Goal: Task Accomplishment & Management: Manage account settings

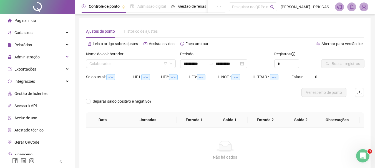
type input "**********"
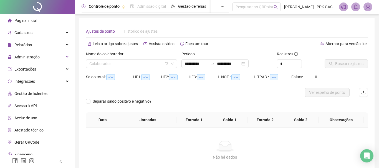
type input "**********"
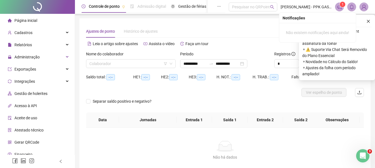
click at [337, 5] on icon "notification" at bounding box center [339, 6] width 5 height 5
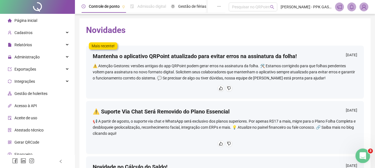
click at [356, 155] on div "Abertura do Messenger da Intercom" at bounding box center [362, 155] width 18 height 18
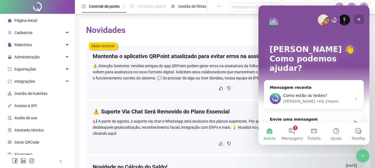
click at [358, 22] on div "Fechar" at bounding box center [359, 19] width 10 height 10
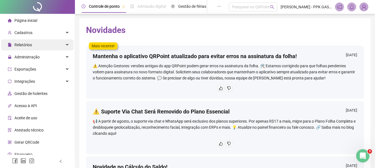
click at [58, 49] on div "Relatórios" at bounding box center [37, 44] width 72 height 11
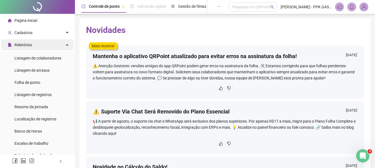
click at [46, 48] on div "Relatórios" at bounding box center [37, 44] width 72 height 11
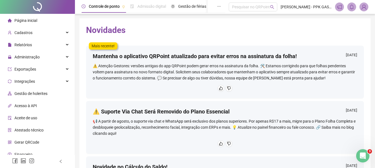
click at [19, 24] on div "Página inicial" at bounding box center [22, 20] width 29 height 11
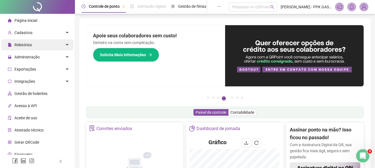
click at [66, 45] on div "Relatórios" at bounding box center [37, 44] width 72 height 11
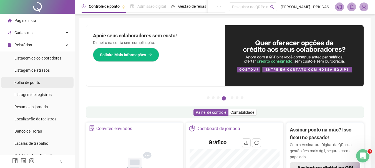
scroll to position [28, 0]
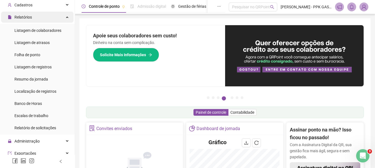
click at [60, 18] on div "Relatórios" at bounding box center [37, 17] width 72 height 11
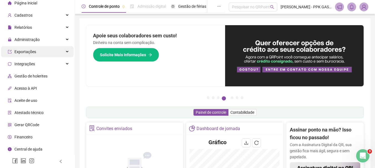
scroll to position [17, 0]
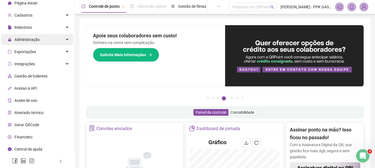
click at [47, 43] on div "Administração" at bounding box center [37, 39] width 72 height 11
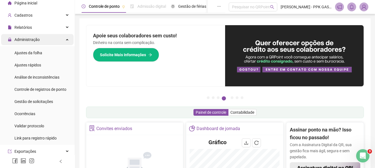
click at [47, 43] on div "Administração" at bounding box center [37, 39] width 72 height 11
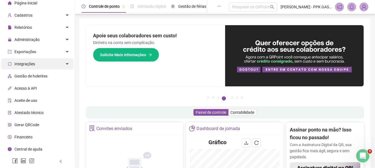
click at [46, 60] on div "Integrações" at bounding box center [37, 64] width 72 height 11
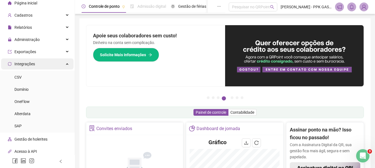
click at [46, 60] on div "Integrações" at bounding box center [37, 64] width 72 height 11
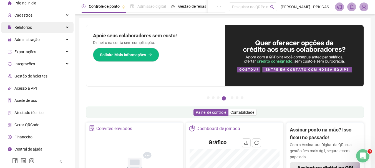
click at [52, 24] on div "Relatórios" at bounding box center [37, 27] width 72 height 11
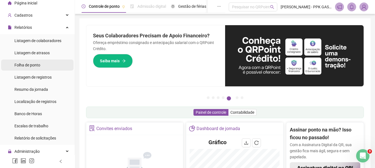
click at [43, 64] on li "Folha de ponto" at bounding box center [37, 65] width 72 height 11
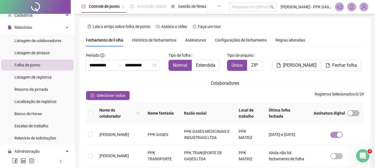
scroll to position [29, 0]
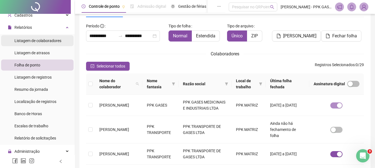
click at [41, 44] on div "Listagem de colaboradores" at bounding box center [37, 40] width 47 height 11
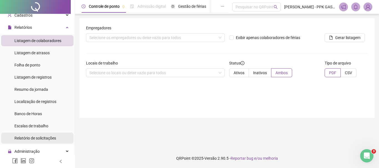
click at [34, 138] on span "Relatório de solicitações" at bounding box center [35, 138] width 42 height 4
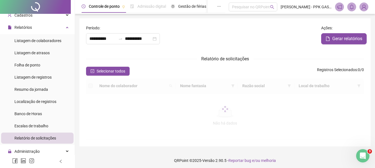
type input "**********"
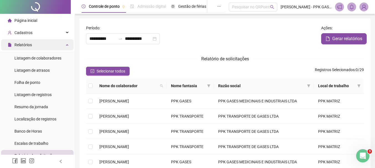
click at [50, 46] on div "Relatórios" at bounding box center [37, 44] width 72 height 11
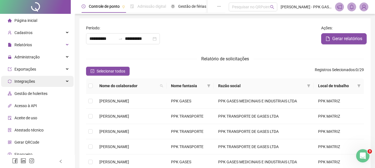
click at [49, 83] on div "Integrações" at bounding box center [37, 81] width 72 height 11
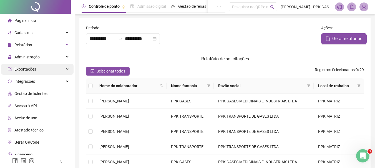
click at [43, 70] on div "Exportações" at bounding box center [37, 69] width 72 height 11
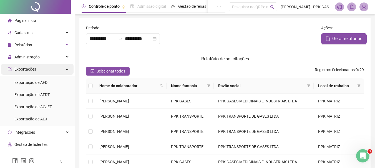
click at [43, 70] on div "Exportações" at bounding box center [37, 69] width 72 height 11
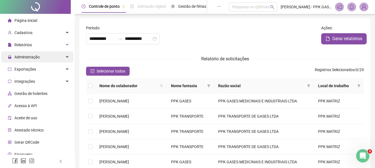
click at [39, 59] on span "Administração" at bounding box center [26, 57] width 25 height 4
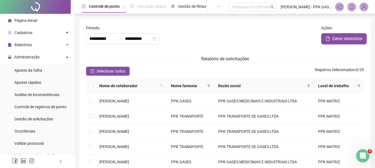
click at [46, 22] on li "Página inicial" at bounding box center [37, 20] width 72 height 11
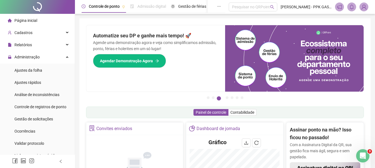
click at [29, 24] on div "Página inicial" at bounding box center [22, 20] width 29 height 11
click at [28, 120] on span "Gestão de solicitações" at bounding box center [33, 119] width 39 height 4
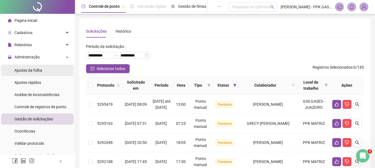
click at [31, 67] on div "Ajustes da folha" at bounding box center [28, 70] width 28 height 11
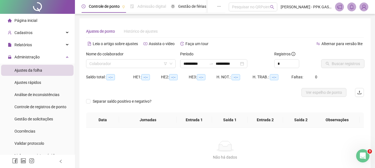
type input "**********"
click at [27, 17] on div "Página inicial" at bounding box center [22, 20] width 29 height 11
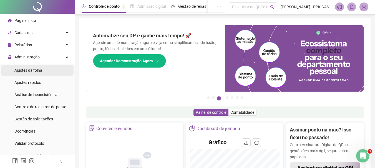
click at [28, 67] on div "Ajustes da folha" at bounding box center [28, 70] width 28 height 11
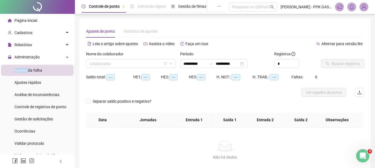
type input "**********"
click at [143, 62] on input "search" at bounding box center [128, 64] width 78 height 8
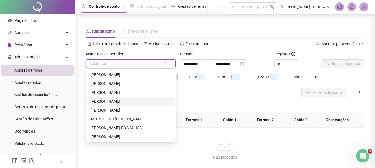
click at [125, 103] on div "[PERSON_NAME]" at bounding box center [130, 102] width 81 height 6
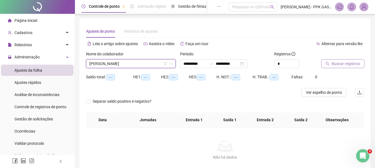
click at [334, 65] on span "Buscar registros" at bounding box center [346, 64] width 28 height 6
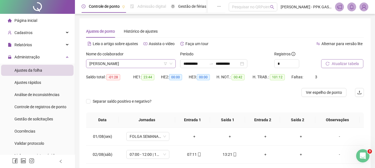
click at [171, 64] on icon "down" at bounding box center [170, 63] width 3 height 3
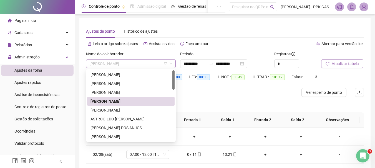
click at [141, 60] on span "[PERSON_NAME]" at bounding box center [130, 64] width 83 height 8
click at [202, 104] on div "Separar saldo positivo e negativo?" at bounding box center [225, 105] width 278 height 16
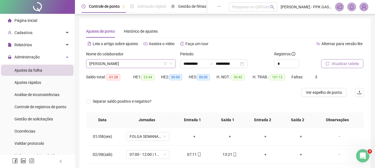
click at [150, 67] on span "[PERSON_NAME]" at bounding box center [130, 64] width 83 height 8
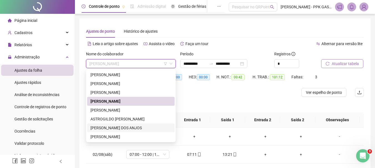
click at [125, 130] on div "[PERSON_NAME] DOS ANJOS" at bounding box center [130, 128] width 81 height 6
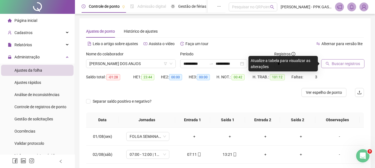
click at [337, 62] on span "Buscar registros" at bounding box center [346, 64] width 28 height 6
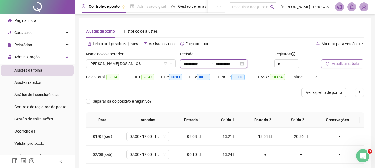
click at [197, 61] on input "**********" at bounding box center [194, 64] width 23 height 6
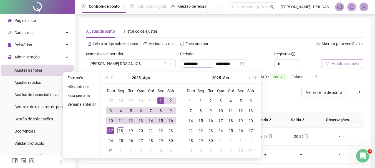
click at [111, 78] on span "prev-year" at bounding box center [112, 78] width 3 height 3
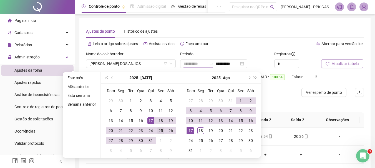
type input "**********"
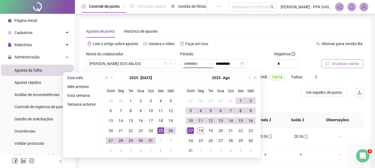
click at [161, 132] on div "25" at bounding box center [160, 131] width 7 height 7
click at [252, 123] on div "16" at bounding box center [250, 121] width 7 height 7
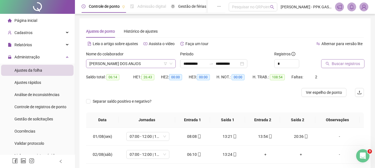
click at [171, 64] on icon "down" at bounding box center [171, 64] width 3 height 2
click at [155, 63] on span "[PERSON_NAME] DOS ANJOS" at bounding box center [130, 64] width 83 height 8
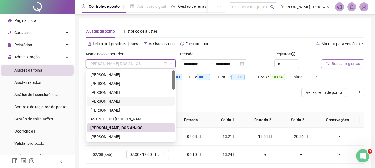
click at [127, 101] on div "[PERSON_NAME]" at bounding box center [130, 102] width 81 height 6
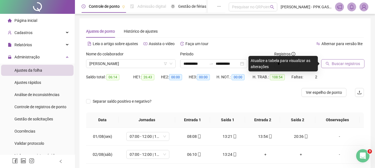
click at [340, 63] on span "Buscar registros" at bounding box center [346, 64] width 28 height 6
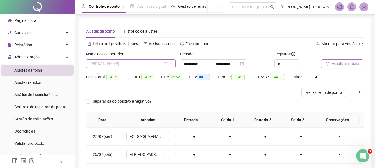
click at [156, 64] on span "[PERSON_NAME]" at bounding box center [130, 64] width 83 height 8
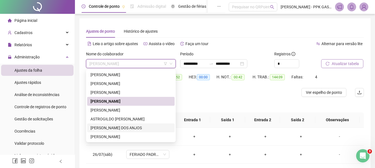
click at [125, 126] on div "[PERSON_NAME] DOS ANJOS" at bounding box center [130, 128] width 81 height 6
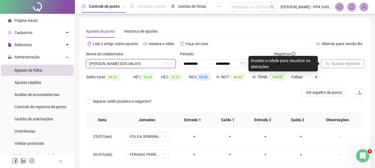
scroll to position [28, 0]
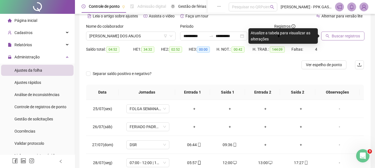
click at [274, 73] on div "Separar saldo positivo e negativo?" at bounding box center [225, 77] width 278 height 16
click at [339, 32] on button "Buscar registros" at bounding box center [342, 36] width 43 height 9
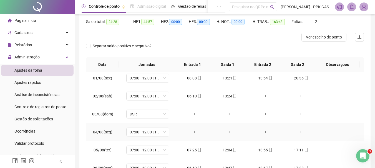
scroll to position [139, 0]
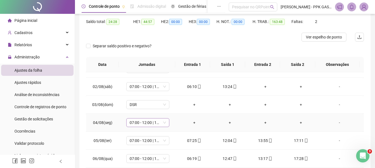
click at [162, 120] on span "07:00 - 12:00 | 13:00 - 15:20" at bounding box center [148, 123] width 36 height 8
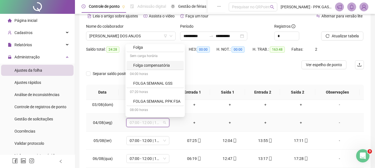
scroll to position [361, 0]
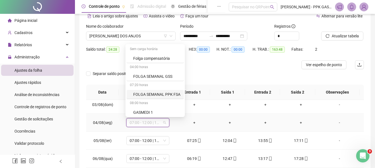
click at [151, 95] on div "FOLGA SEMANAL PPK FSA" at bounding box center [156, 95] width 47 height 6
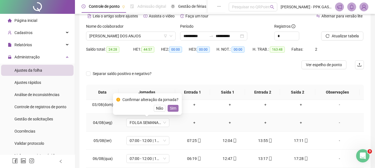
click at [170, 108] on span "Sim" at bounding box center [173, 108] width 6 height 6
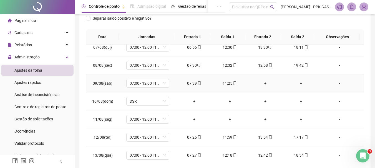
scroll to position [250, 0]
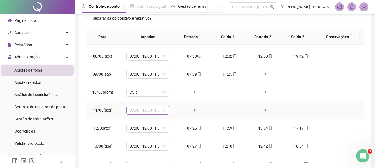
click at [162, 110] on span "07:00 - 12:00 | 13:00 - 15:20" at bounding box center [148, 110] width 36 height 8
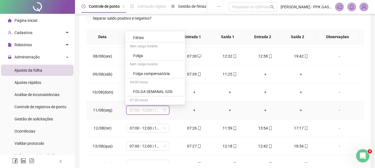
scroll to position [361, 0]
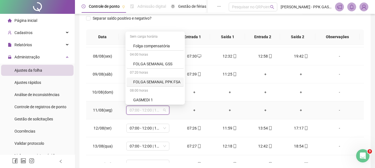
click at [151, 80] on div "FOLGA SEMANAL PPK FSA" at bounding box center [156, 82] width 47 height 6
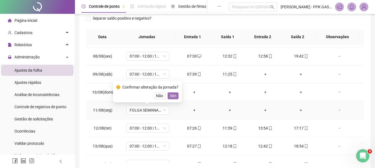
click at [168, 95] on button "Sim" at bounding box center [173, 96] width 11 height 7
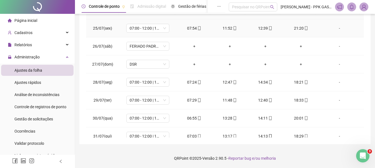
scroll to position [0, 0]
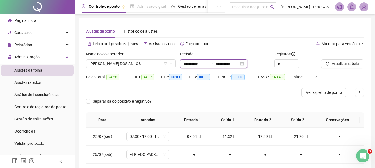
click at [227, 64] on input "**********" at bounding box center [227, 64] width 23 height 6
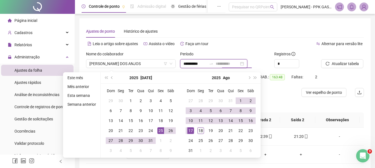
type input "**********"
click at [199, 132] on div "18" at bounding box center [200, 131] width 7 height 7
type input "**********"
click at [263, 44] on div "Alternar para versão lite" at bounding box center [294, 43] width 139 height 9
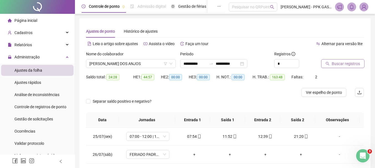
click at [338, 64] on span "Buscar registros" at bounding box center [346, 64] width 28 height 6
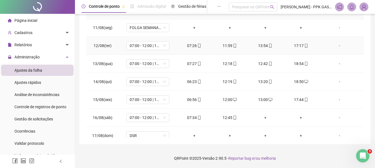
scroll to position [332, 0]
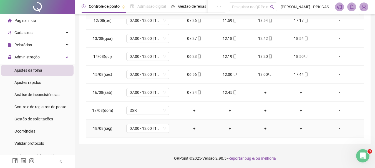
click at [161, 120] on td "07:00 - 12:00 | 13:00 - 15:20" at bounding box center [147, 129] width 57 height 18
click at [163, 132] on span "07:00 - 12:00 | 13:00 - 15:20" at bounding box center [148, 129] width 36 height 8
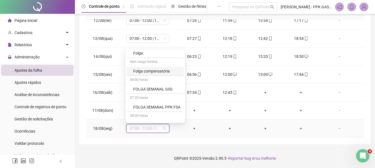
scroll to position [361, 0]
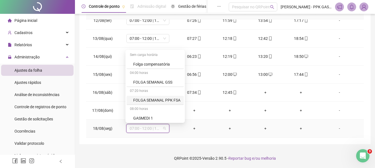
click at [158, 100] on div "FOLGA SEMANAL PPK FSA" at bounding box center [156, 100] width 47 height 6
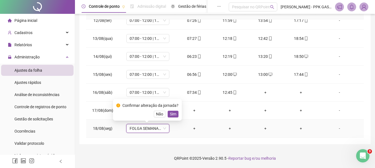
click at [173, 111] on div "Confirmar alteração da jornada? Não Sim" at bounding box center [147, 110] width 62 height 15
click at [173, 114] on span "Sim" at bounding box center [173, 114] width 6 height 6
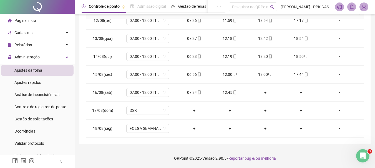
scroll to position [0, 0]
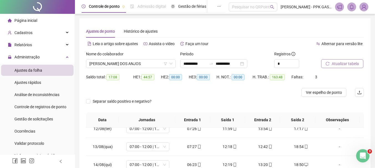
click at [340, 63] on span "Atualizar tabela" at bounding box center [345, 64] width 27 height 6
